Goal: Task Accomplishment & Management: Use online tool/utility

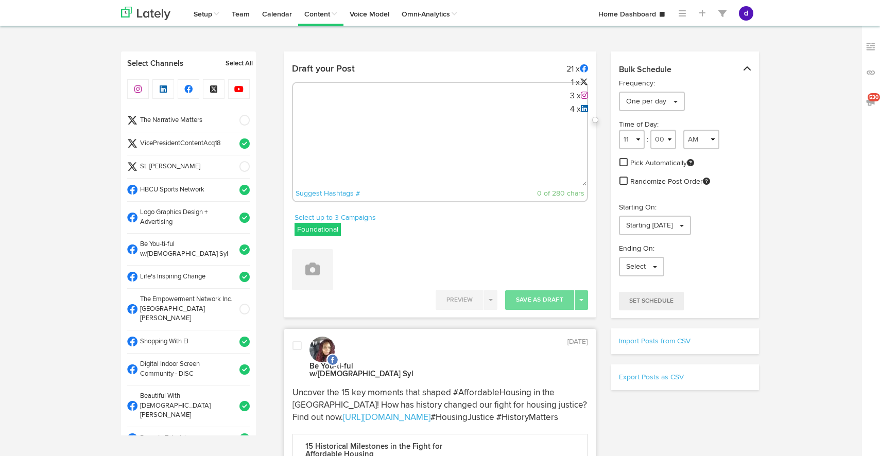
select select "33"
select select "PM"
select select "11"
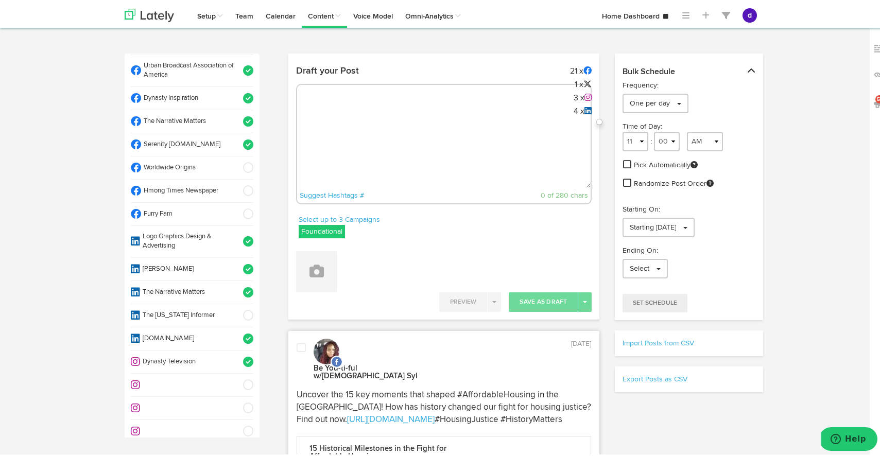
click at [330, 104] on div "Suggest Hashtags # 0 of 280 chars" at bounding box center [444, 142] width 296 height 121
click at [333, 120] on textarea at bounding box center [444, 152] width 294 height 68
paste textarea "ARGUS News. Now. E News [DATE] Navigating FEMA aid can be tough, especially for…"
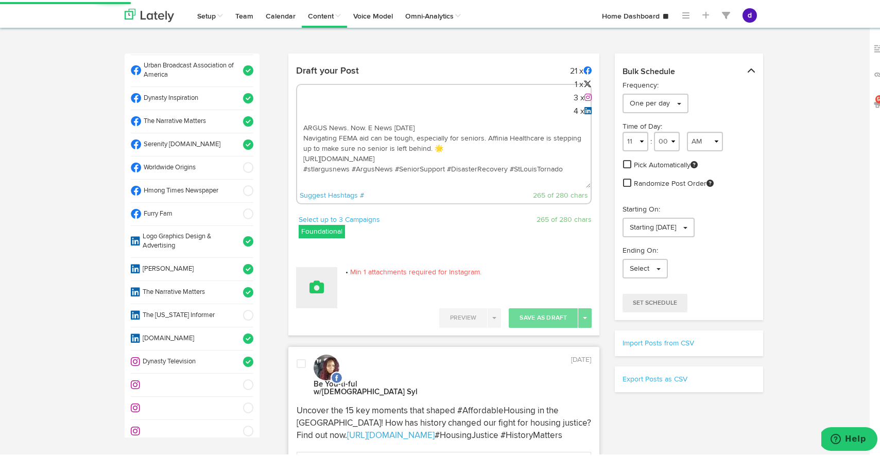
type textarea "ARGUS News. Now. E News [DATE] Navigating FEMA aid can be tough, especially for…"
click at [314, 301] on button at bounding box center [316, 285] width 41 height 41
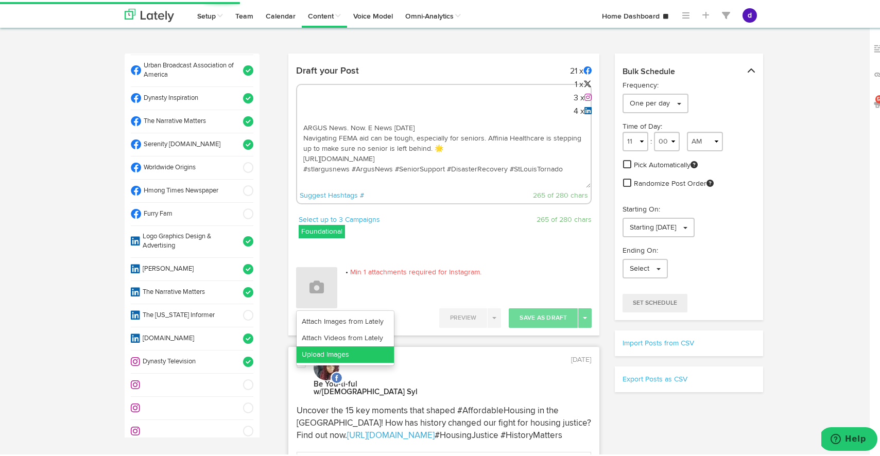
click at [347, 350] on link "Upload Images" at bounding box center [345, 353] width 97 height 16
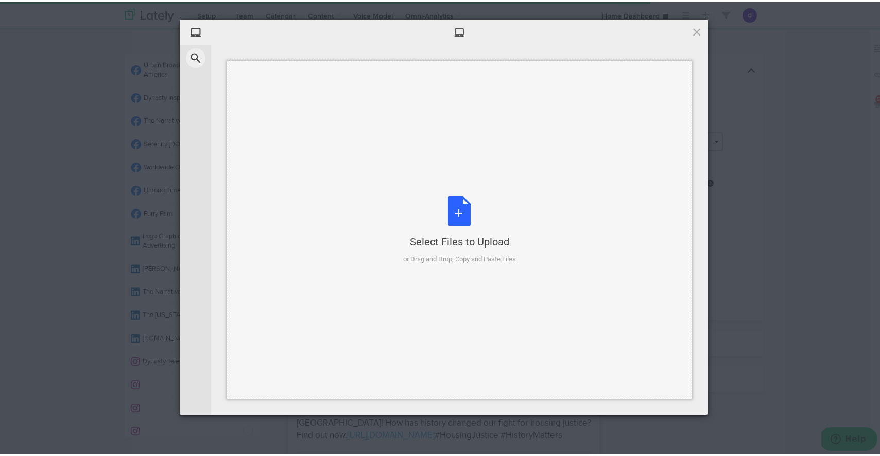
click at [459, 216] on div "Select Files to Upload or Drag and Drop, Copy and Paste Files" at bounding box center [459, 228] width 113 height 69
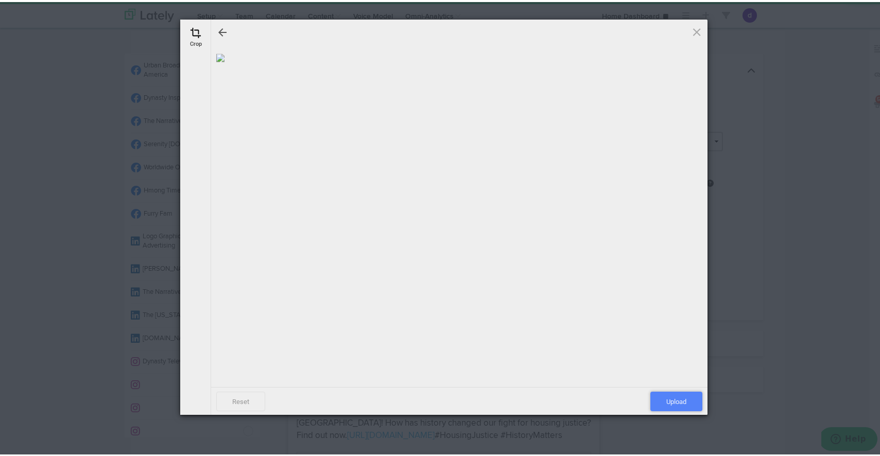
click at [661, 398] on span "Upload" at bounding box center [677, 400] width 52 height 20
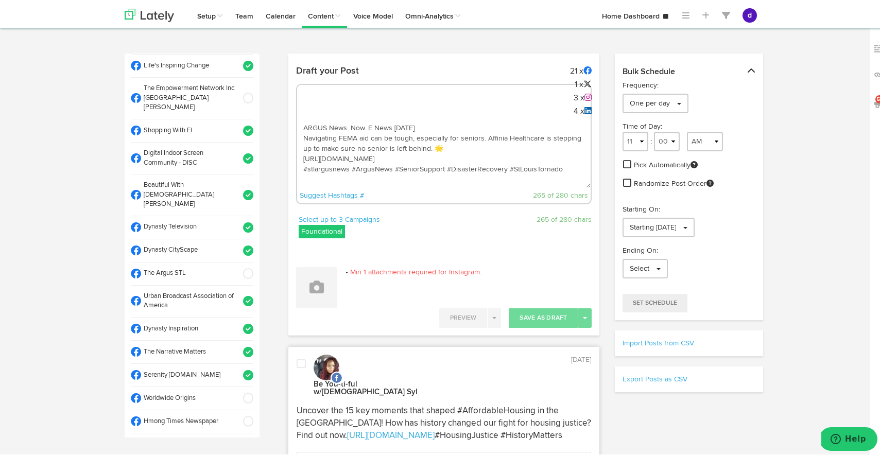
scroll to position [214, 0]
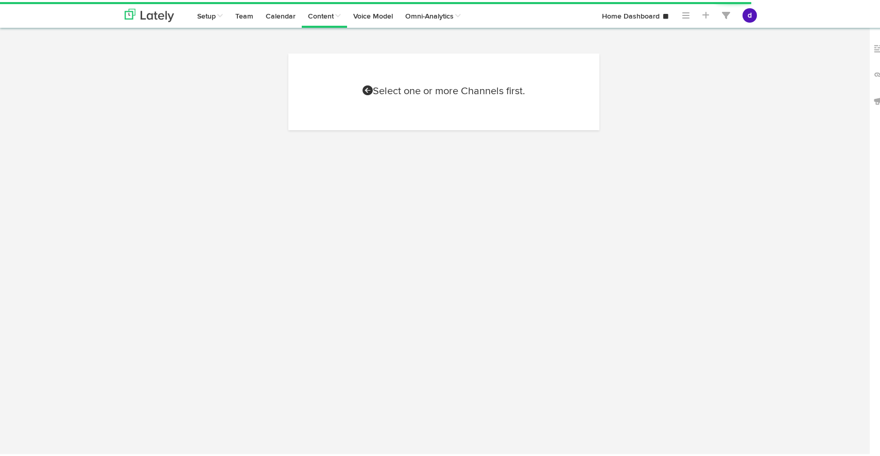
select select "8"
select select "27"
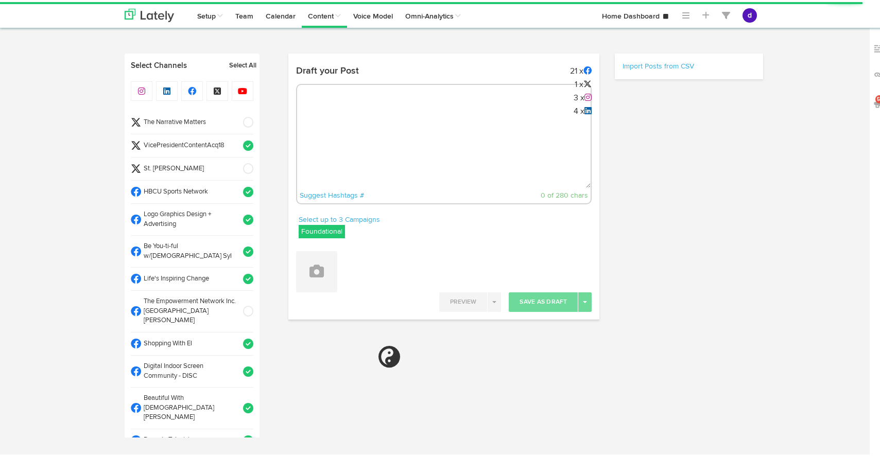
click at [316, 121] on textarea at bounding box center [444, 152] width 294 height 68
paste textarea "ARGUS News. Now. E News [DATE] Navigating FEMA aid can be tough, especially for…"
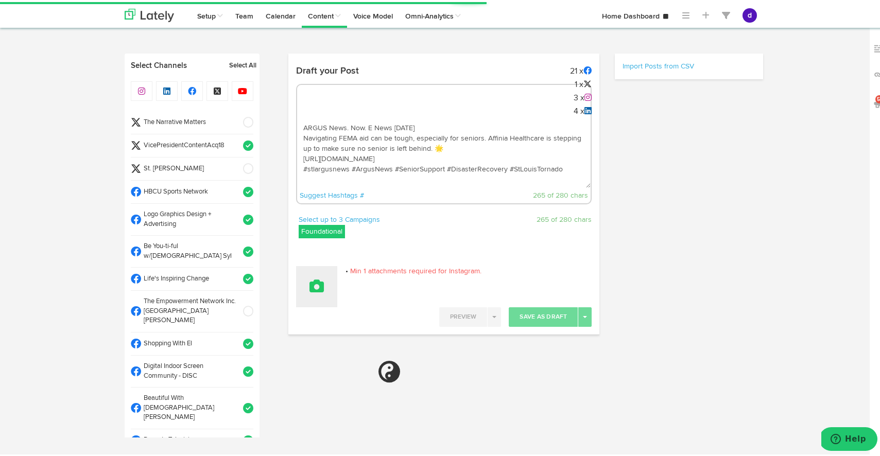
type textarea "ARGUS News. Now. E News [DATE] Navigating FEMA aid can be tough, especially for…"
click at [317, 295] on button at bounding box center [316, 284] width 41 height 41
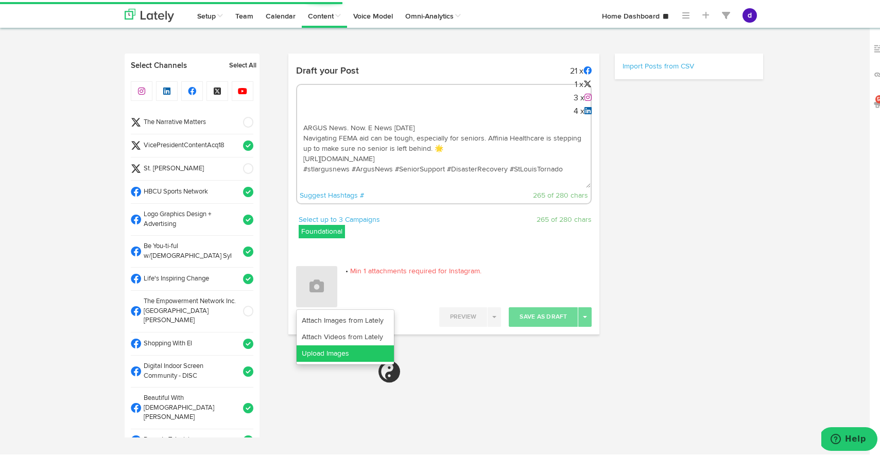
click at [345, 347] on link "Upload Images" at bounding box center [345, 352] width 97 height 16
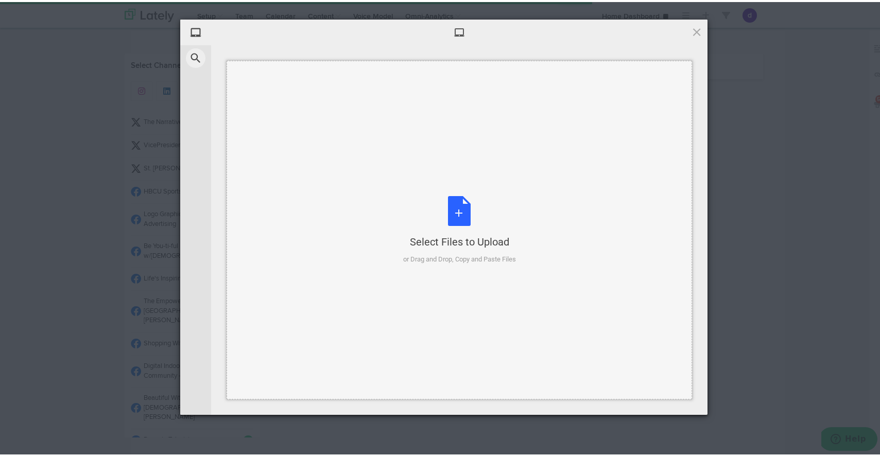
click at [462, 211] on div "Select Files to Upload or Drag and Drop, Copy and Paste Files" at bounding box center [459, 228] width 113 height 69
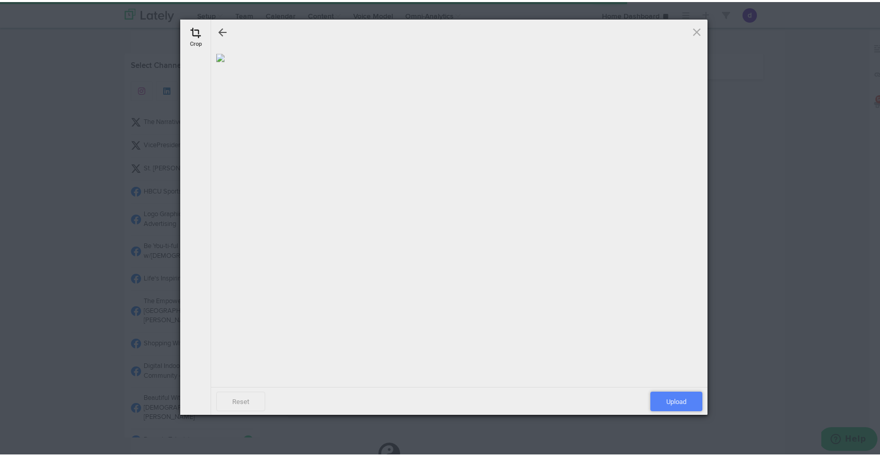
click at [677, 402] on span "Upload" at bounding box center [677, 400] width 52 height 20
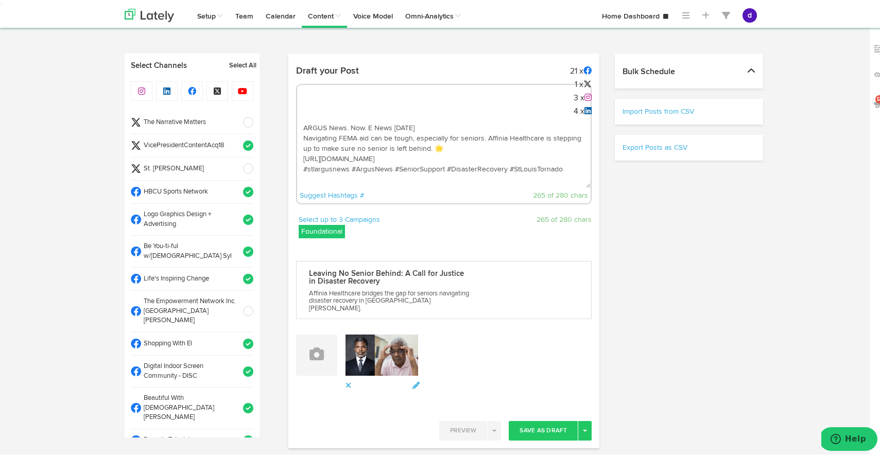
select select "11"
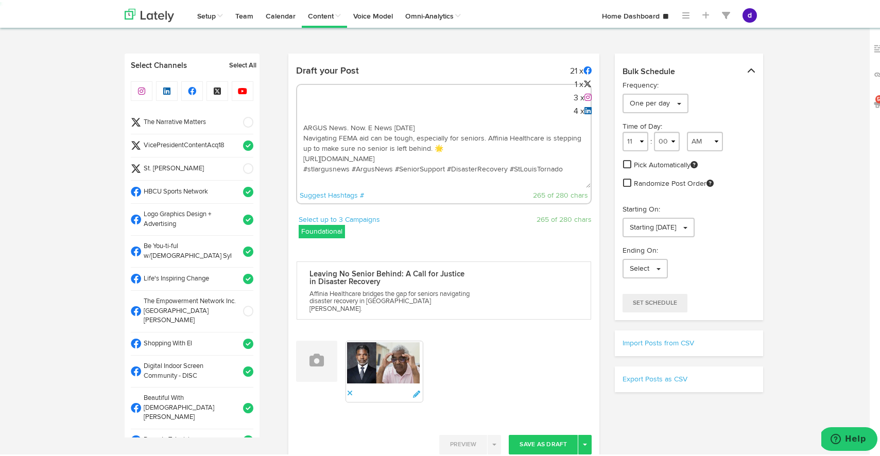
scroll to position [139, 0]
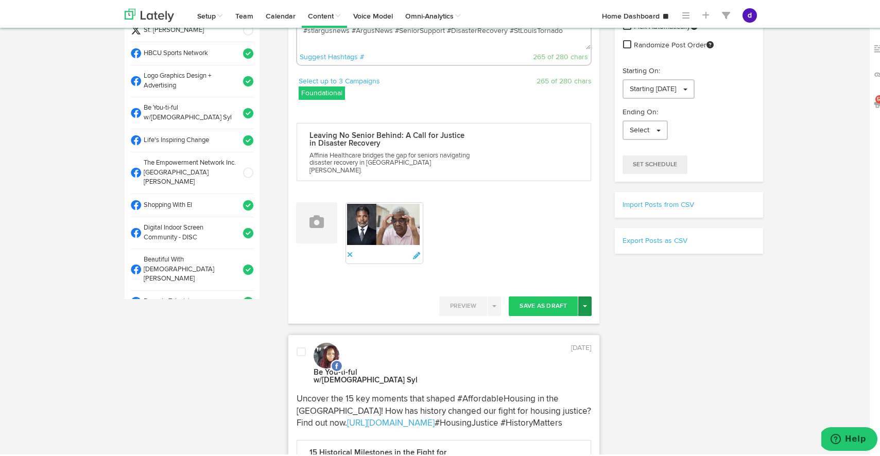
click at [583, 299] on button "Toggle Dropdown" at bounding box center [584, 305] width 13 height 20
click at [583, 384] on link "Post Now" at bounding box center [549, 392] width 84 height 16
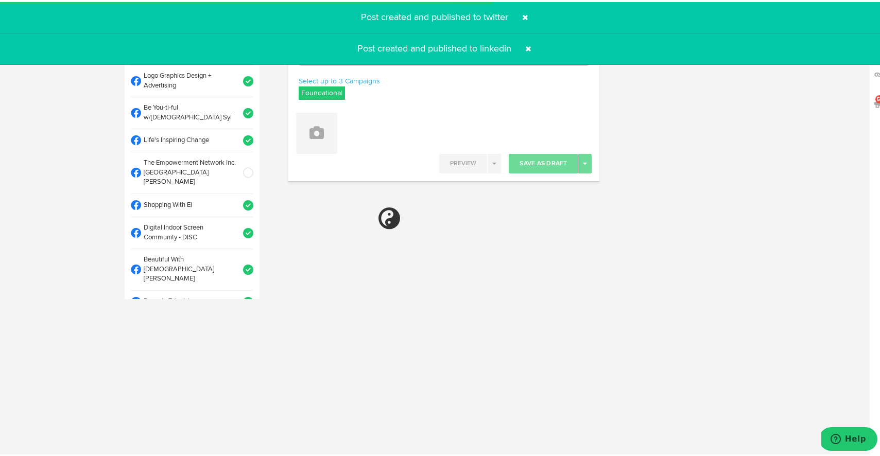
select select "11"
